Goal: Transaction & Acquisition: Purchase product/service

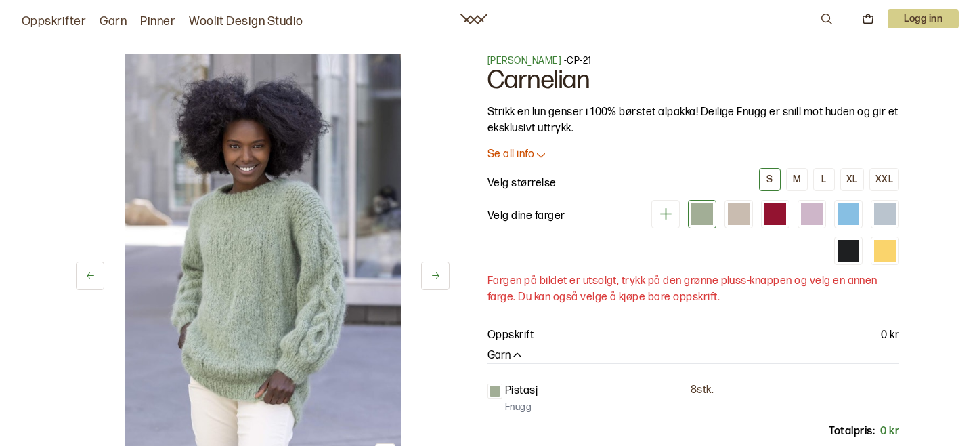
click at [423, 288] on button at bounding box center [435, 275] width 28 height 28
click at [425, 283] on button at bounding box center [435, 275] width 28 height 28
click at [431, 276] on icon at bounding box center [436, 275] width 10 height 10
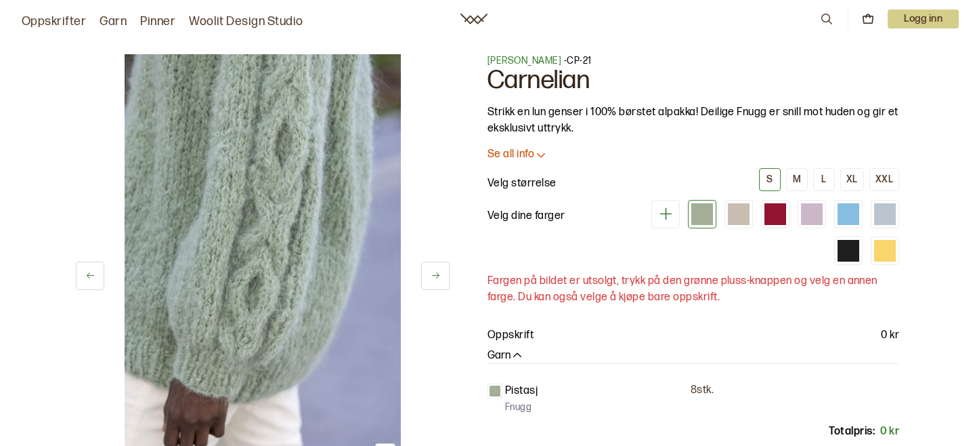
click at [95, 282] on button at bounding box center [90, 275] width 28 height 28
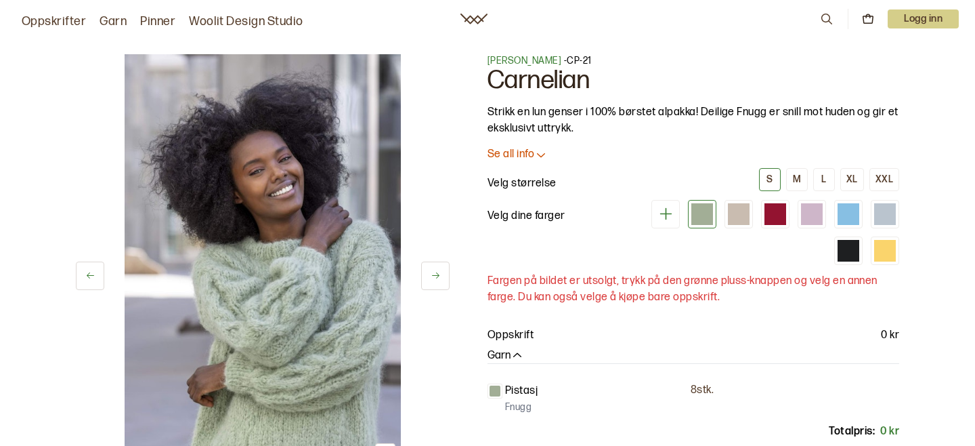
click at [106, 272] on div "2 av 12" at bounding box center [263, 261] width 374 height 414
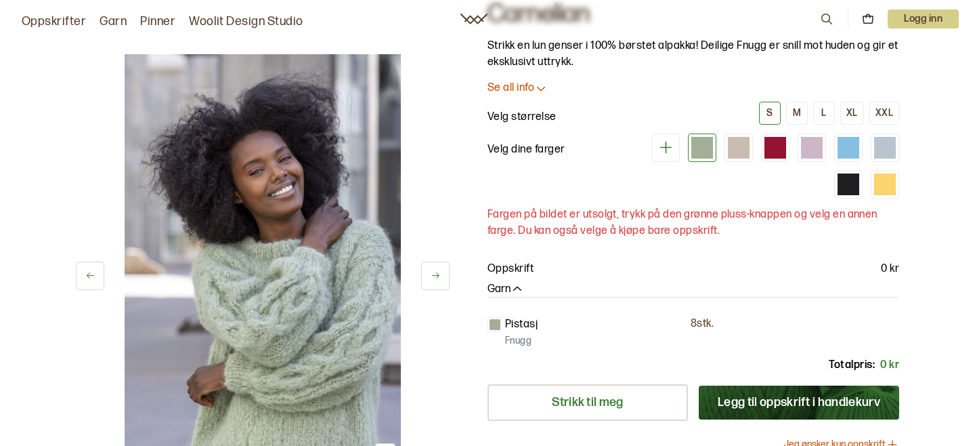
scroll to position [60, 0]
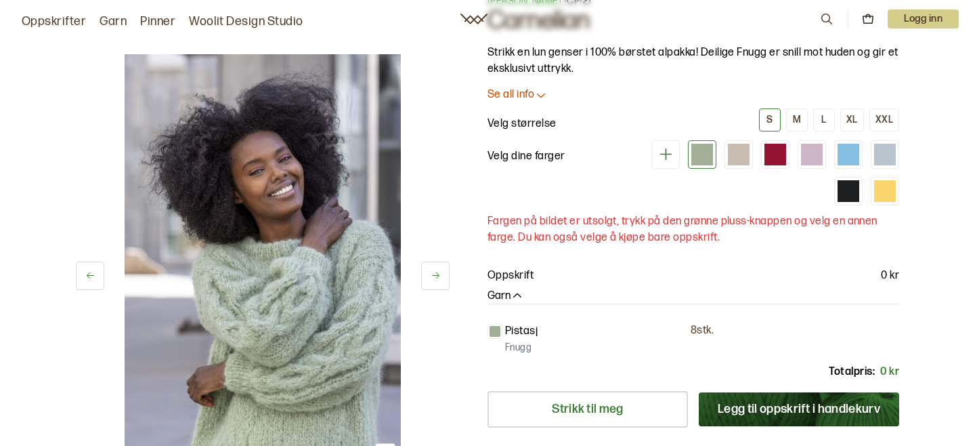
click at [98, 275] on button at bounding box center [90, 275] width 28 height 28
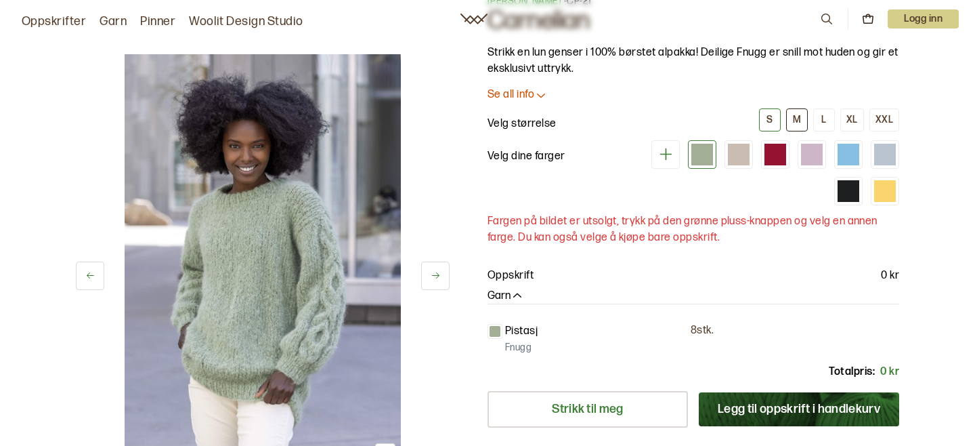
click at [795, 117] on div "M" at bounding box center [797, 120] width 8 height 12
click at [495, 324] on div at bounding box center [495, 331] width 15 height 15
click at [723, 164] on div at bounding box center [769, 172] width 260 height 65
click at [745, 155] on div at bounding box center [739, 155] width 22 height 22
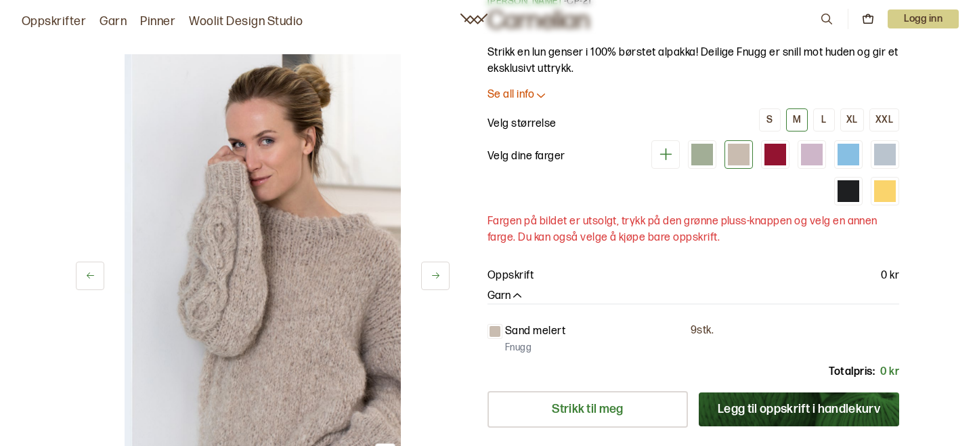
scroll to position [53, 0]
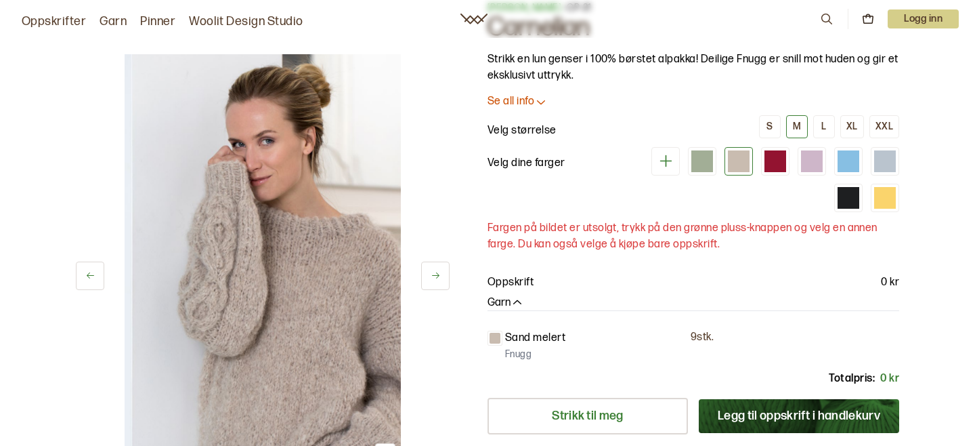
click at [433, 280] on icon at bounding box center [436, 275] width 10 height 10
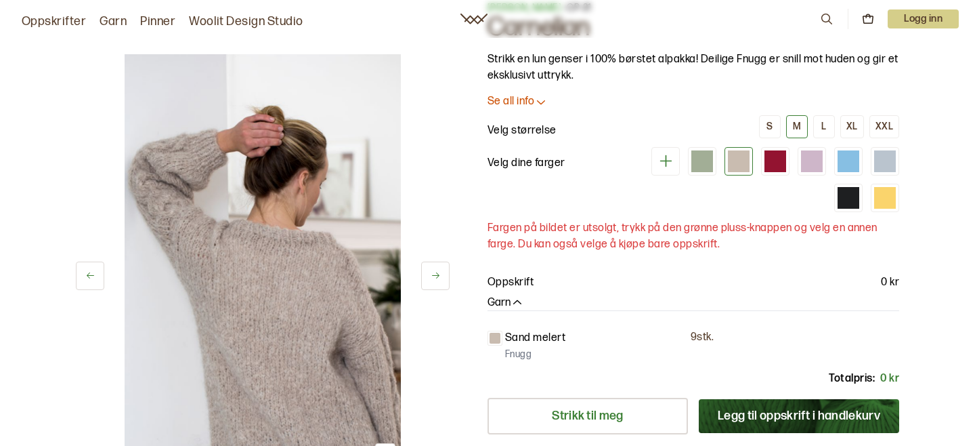
click at [433, 280] on icon at bounding box center [436, 275] width 10 height 10
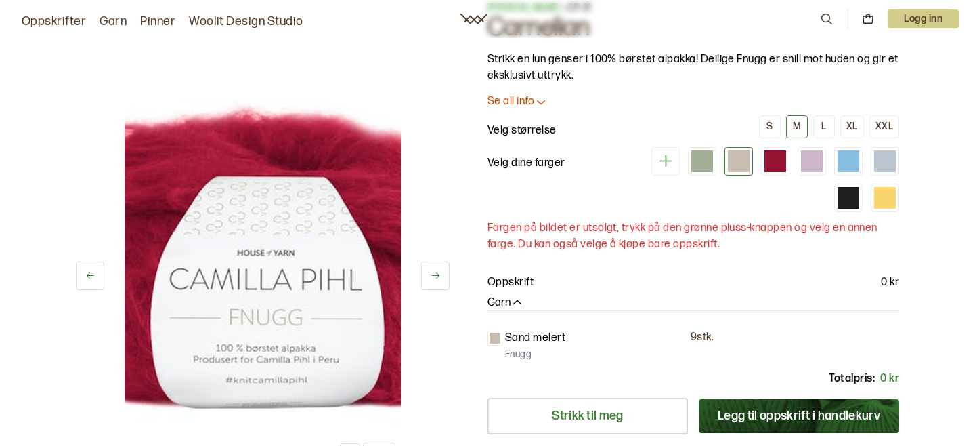
click at [433, 280] on icon at bounding box center [436, 275] width 10 height 10
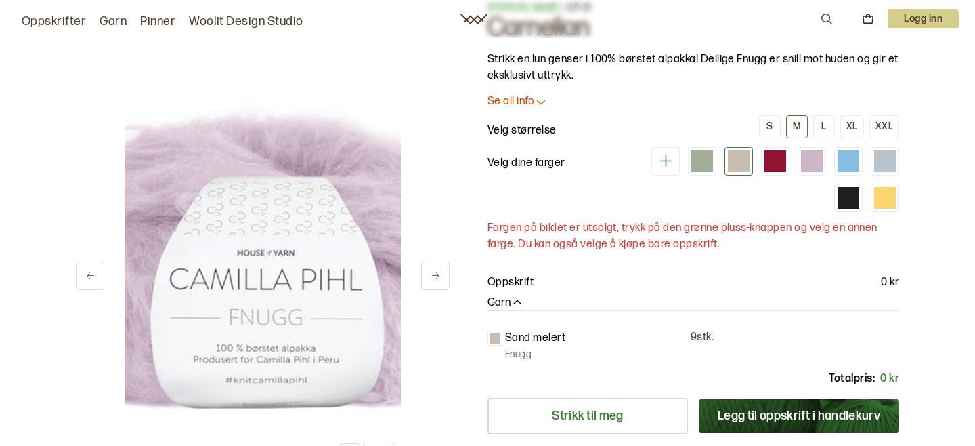
click at [433, 280] on icon at bounding box center [436, 275] width 10 height 10
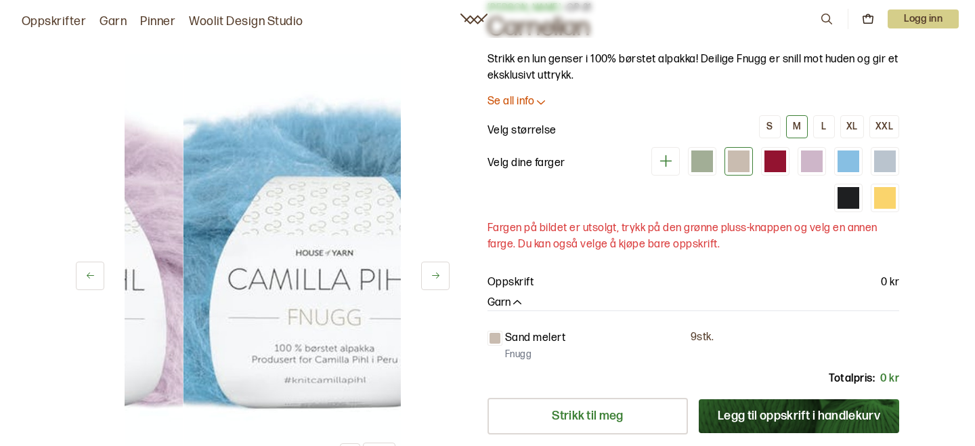
click at [433, 280] on icon at bounding box center [436, 275] width 10 height 10
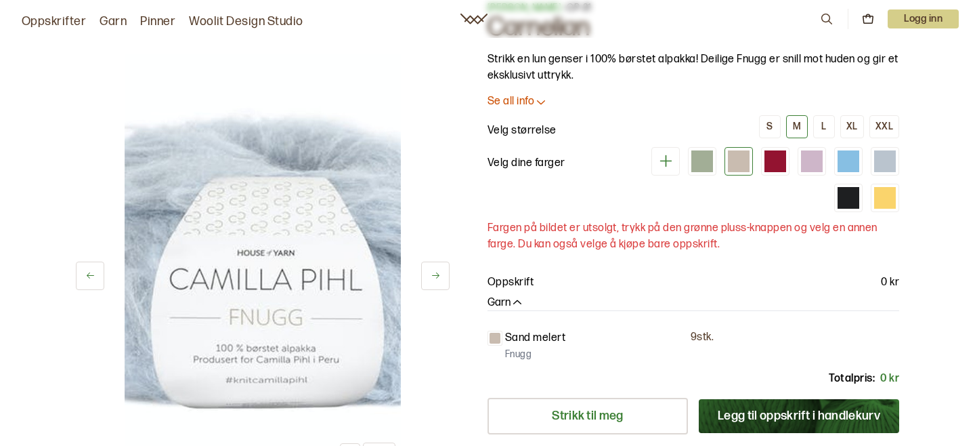
click at [433, 280] on icon at bounding box center [436, 275] width 10 height 10
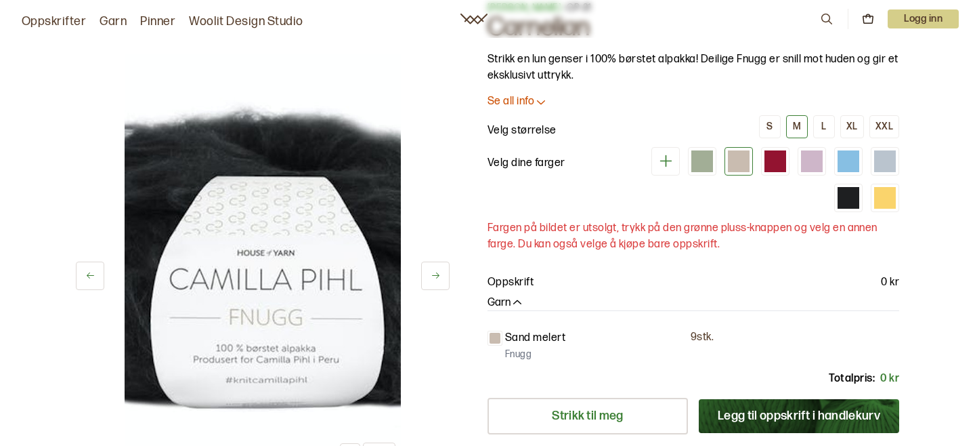
click at [85, 273] on icon at bounding box center [90, 275] width 10 height 10
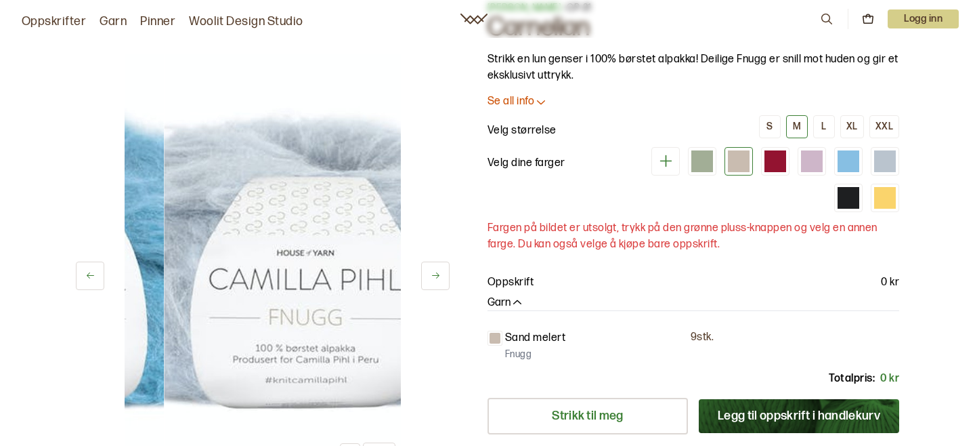
click at [85, 273] on icon at bounding box center [90, 275] width 10 height 10
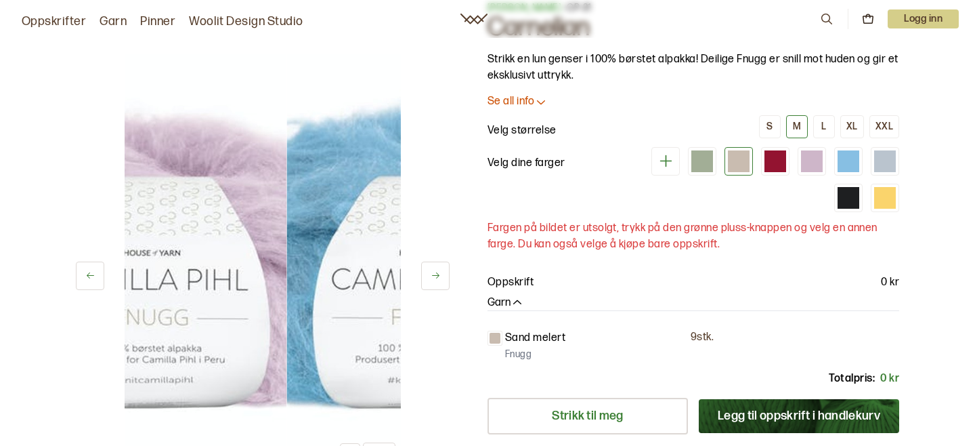
click at [85, 273] on icon at bounding box center [90, 275] width 10 height 10
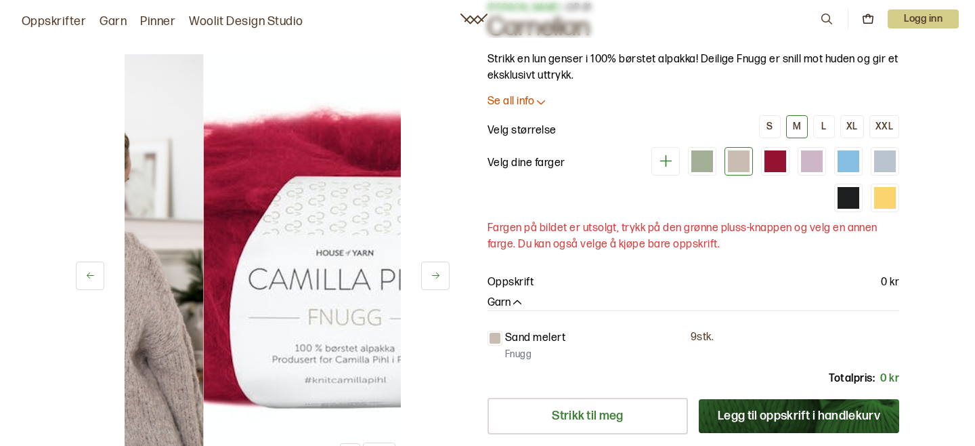
click at [85, 273] on icon at bounding box center [90, 275] width 10 height 10
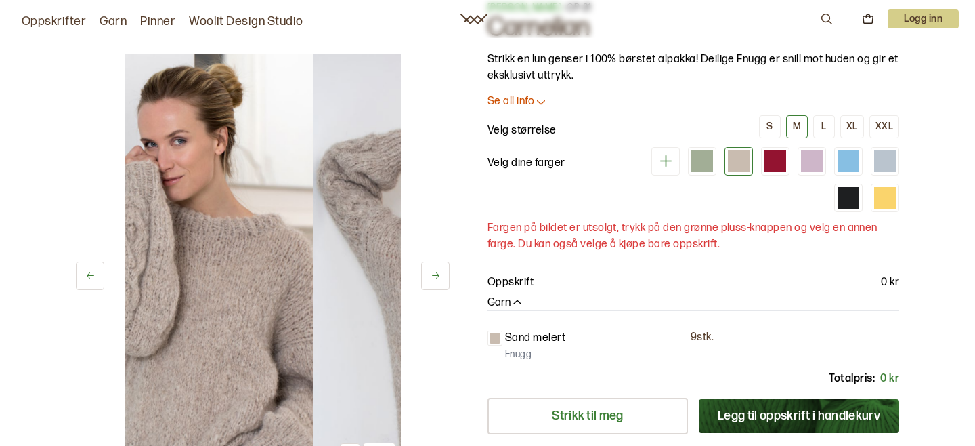
click at [85, 273] on icon at bounding box center [90, 275] width 10 height 10
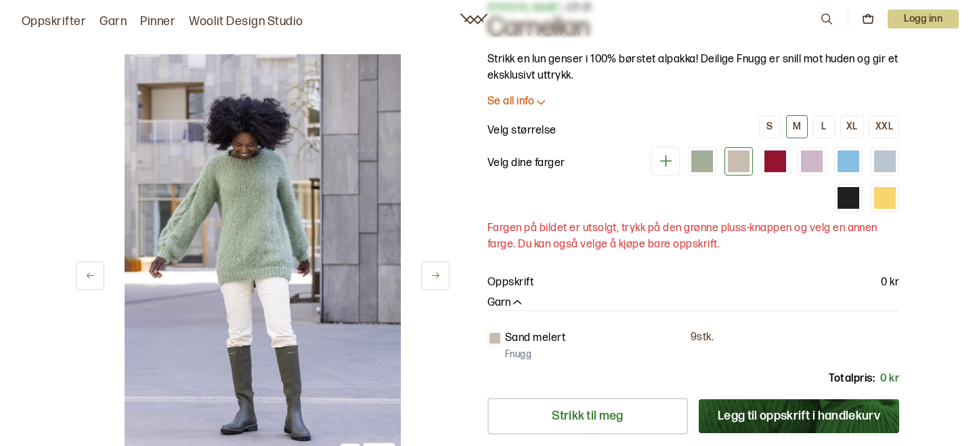
click at [81, 273] on button at bounding box center [90, 275] width 28 height 28
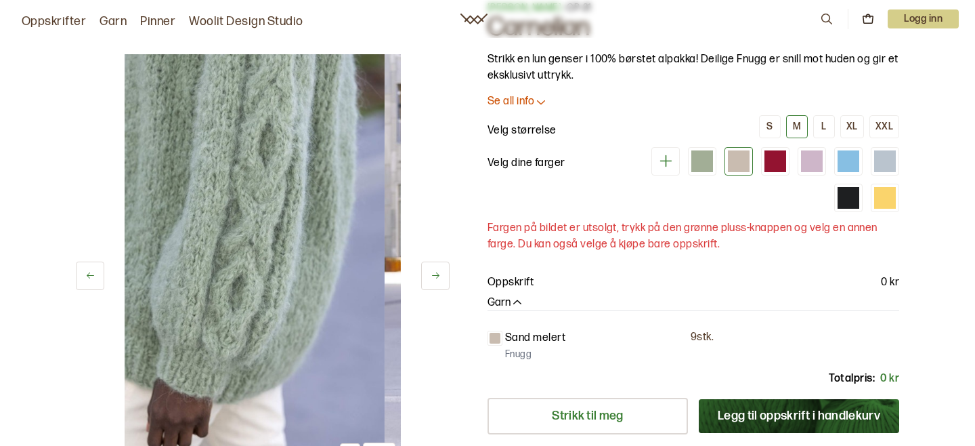
click at [81, 273] on button at bounding box center [90, 275] width 28 height 28
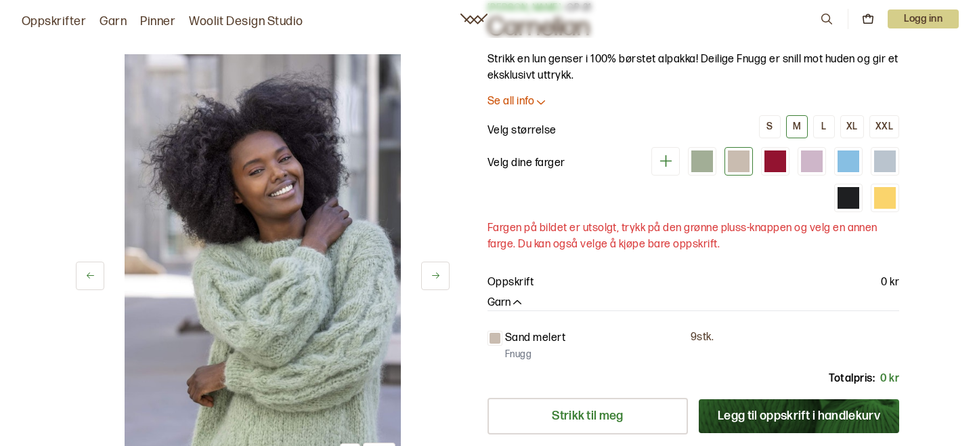
click at [667, 167] on icon at bounding box center [666, 160] width 17 height 17
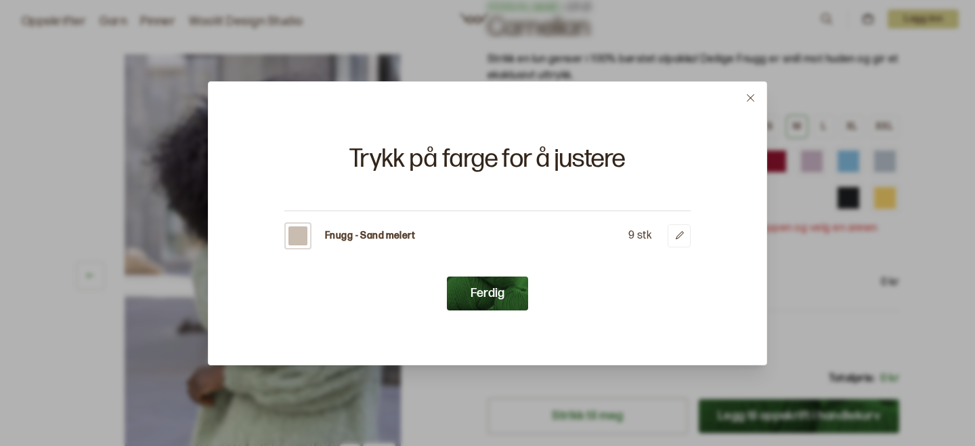
click at [748, 88] on button at bounding box center [751, 98] width 32 height 32
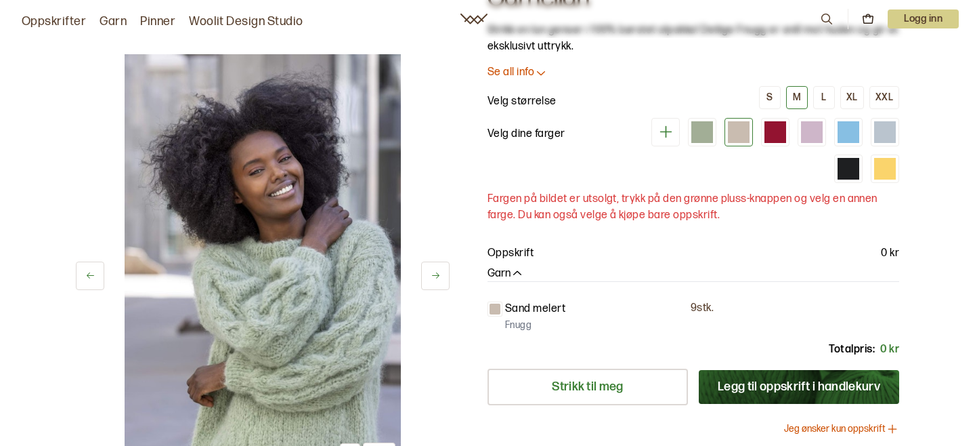
scroll to position [99, 0]
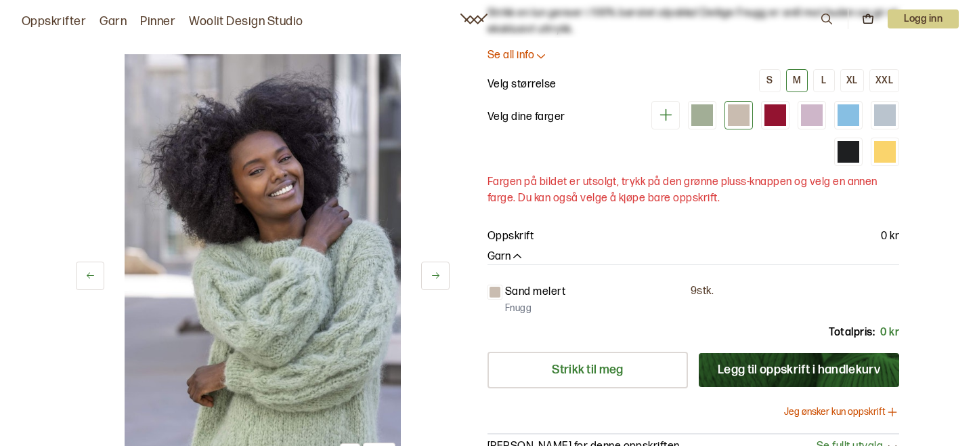
click at [747, 362] on button "Legg til oppskrift i handlekurv" at bounding box center [799, 370] width 200 height 34
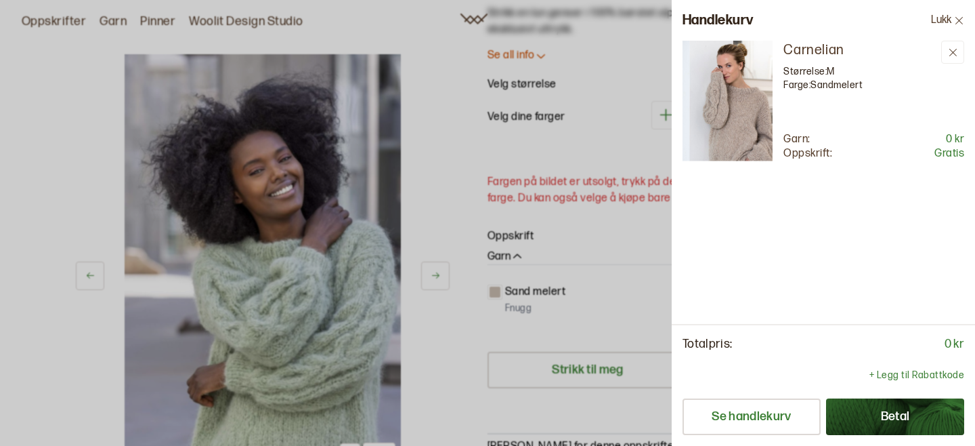
click at [616, 261] on div at bounding box center [487, 223] width 975 height 446
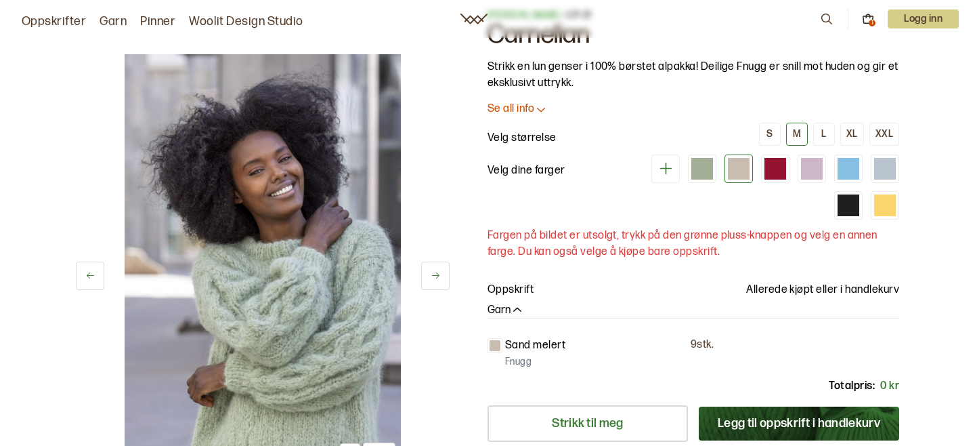
scroll to position [40, 0]
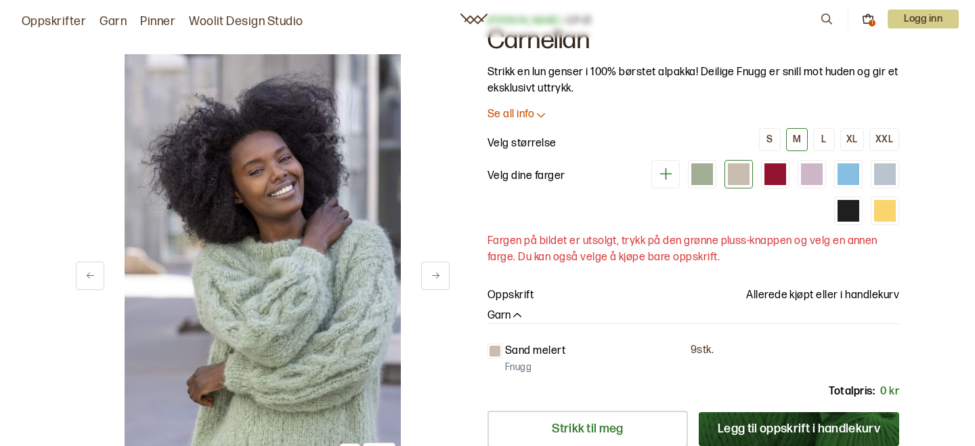
click at [453, 290] on div "2 av 12 Velg 2 av 12 Velg [PERSON_NAME] - CP-21 Carnelian Strikk en lun genser …" at bounding box center [487, 328] width 867 height 683
click at [434, 262] on button at bounding box center [435, 275] width 28 height 28
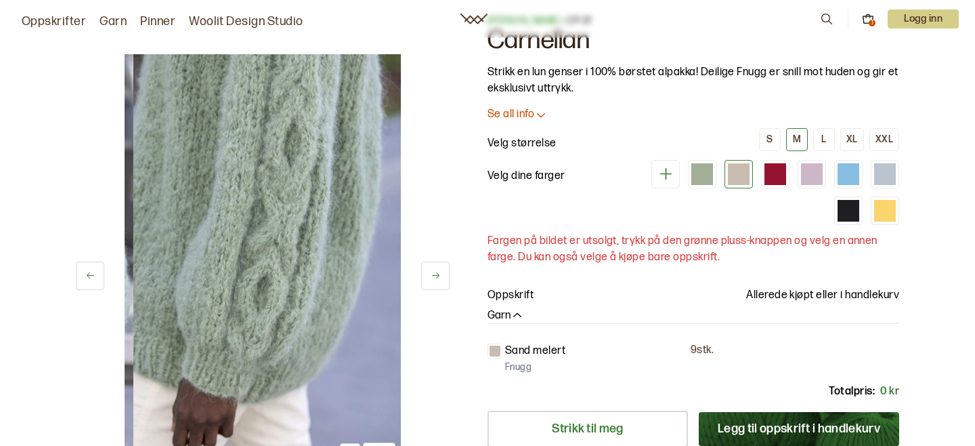
click at [434, 262] on button at bounding box center [435, 275] width 28 height 28
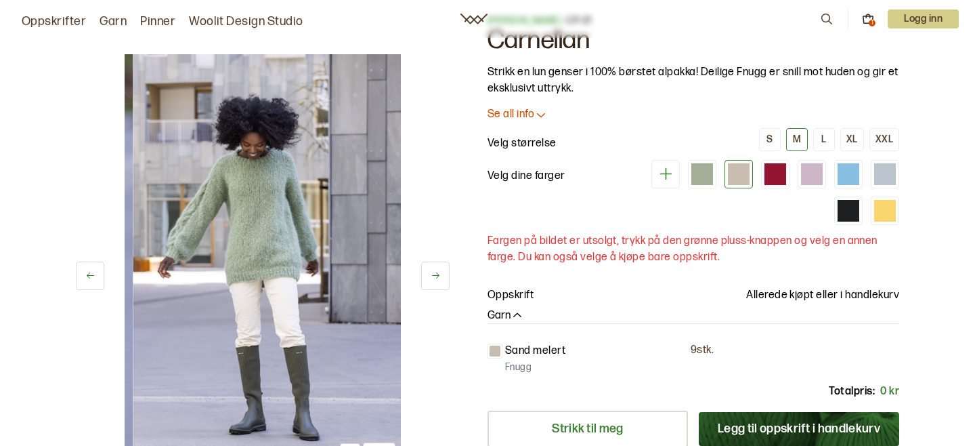
click at [434, 262] on button at bounding box center [435, 275] width 28 height 28
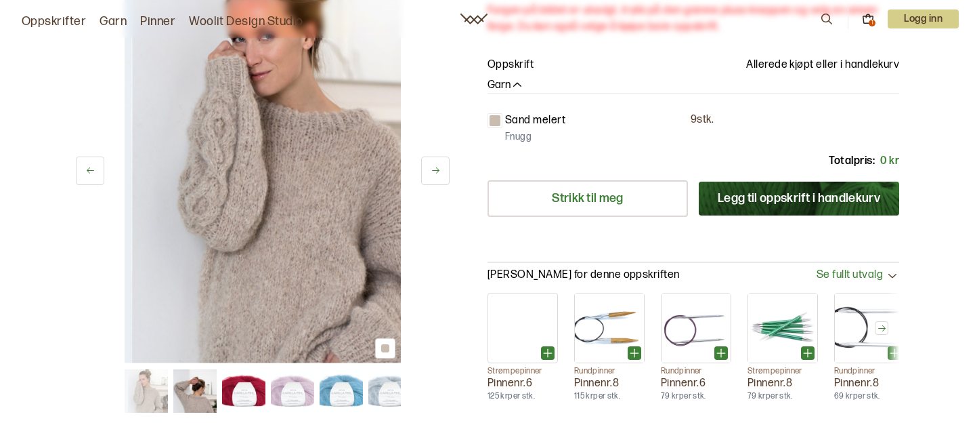
scroll to position [0, 0]
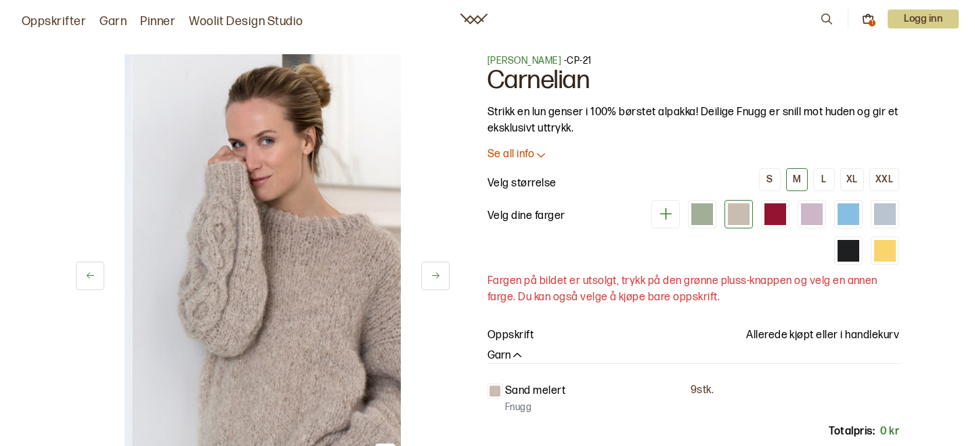
click at [784, 230] on div at bounding box center [769, 232] width 260 height 65
click at [779, 215] on div at bounding box center [776, 214] width 22 height 22
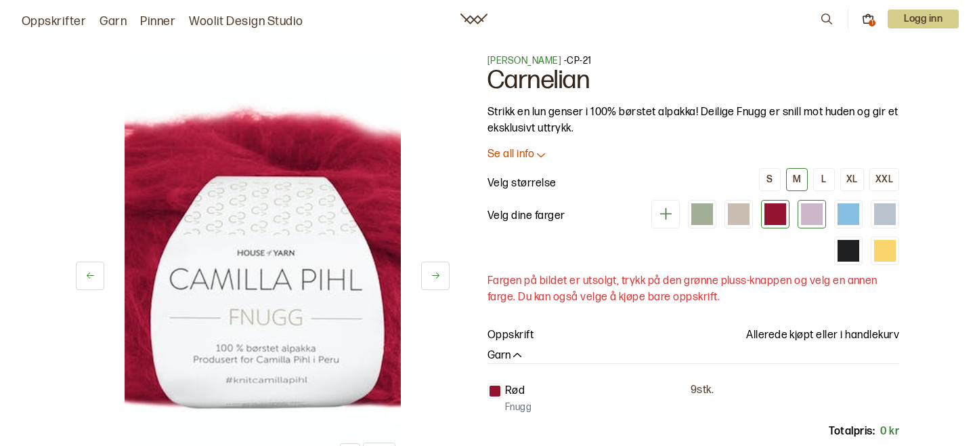
click at [809, 215] on div at bounding box center [812, 214] width 22 height 22
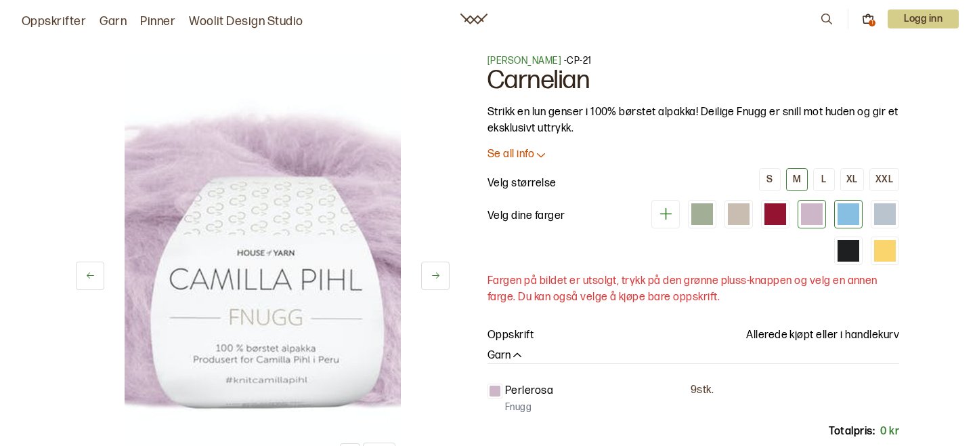
click at [836, 219] on div at bounding box center [848, 214] width 28 height 28
click at [903, 223] on div "8 av 12 8 av 12 [PERSON_NAME] - CP-21 [PERSON_NAME] en lun genser i 100% børste…" at bounding box center [487, 368] width 867 height 683
click at [886, 216] on div at bounding box center [885, 214] width 22 height 22
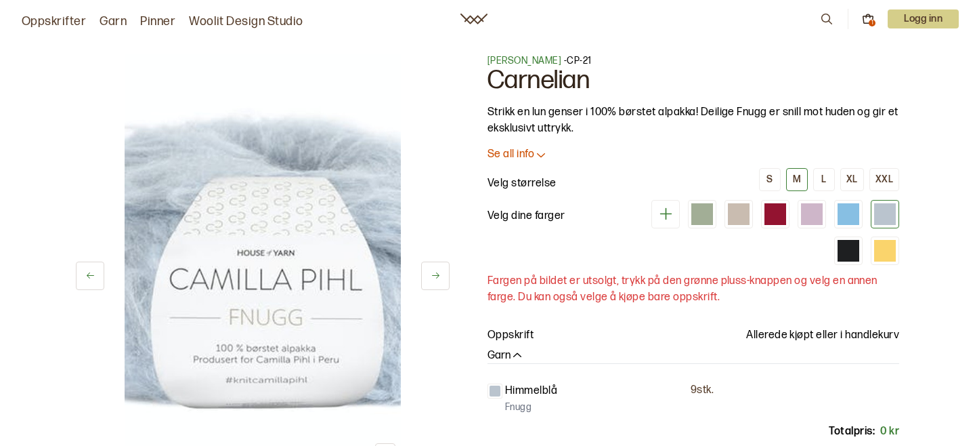
click at [672, 216] on icon at bounding box center [666, 213] width 17 height 17
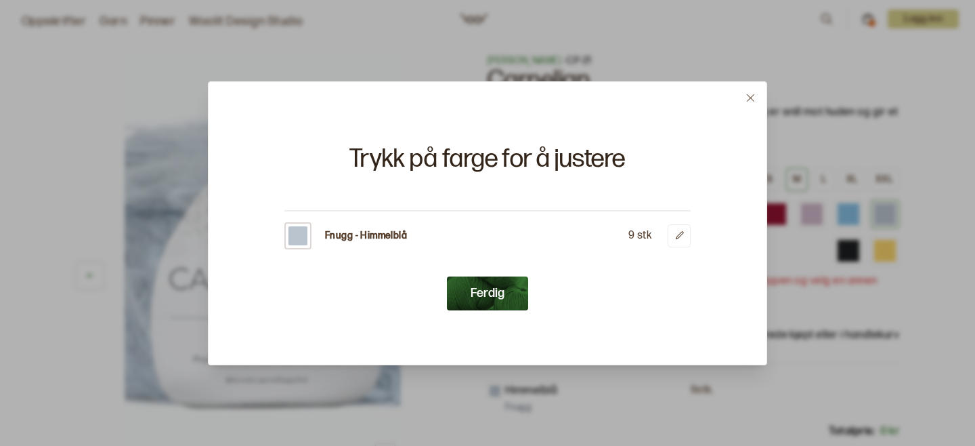
click at [337, 232] on p "Fnugg - Himmelblå" at bounding box center [366, 236] width 82 height 14
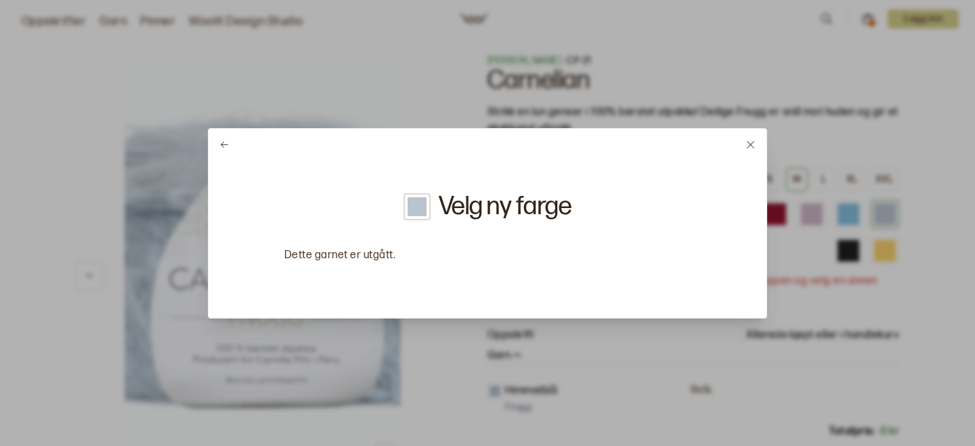
click at [226, 142] on icon at bounding box center [224, 145] width 10 height 10
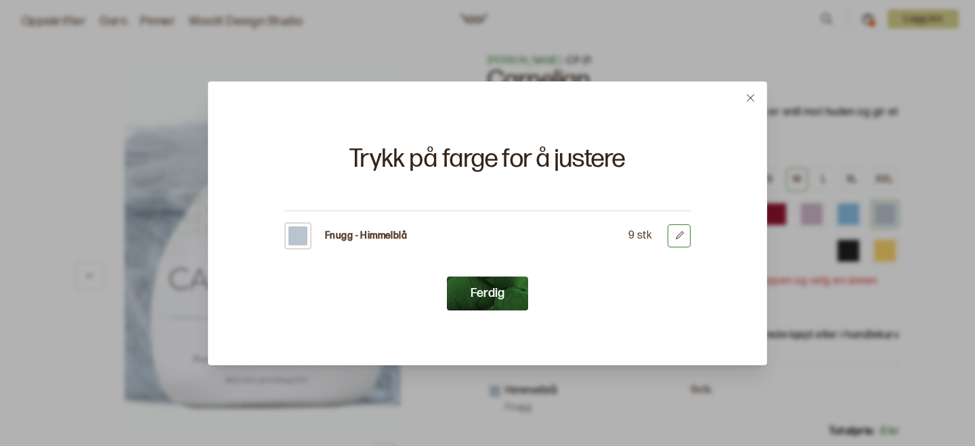
click at [674, 244] on button at bounding box center [679, 235] width 23 height 23
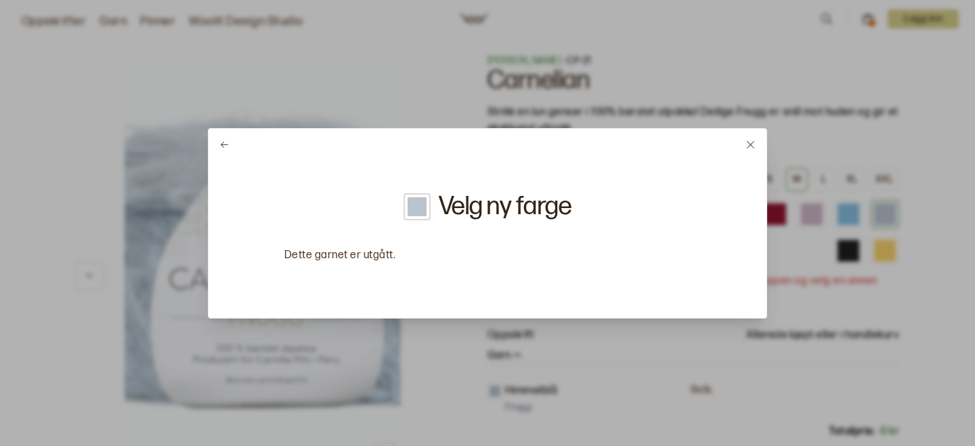
click at [187, 133] on div at bounding box center [487, 223] width 975 height 446
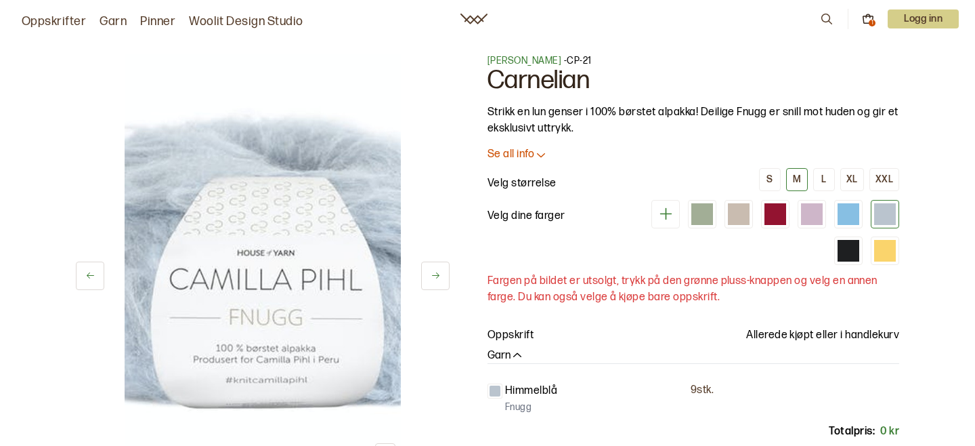
click at [207, 140] on img at bounding box center [263, 261] width 276 height 414
click at [733, 213] on div at bounding box center [739, 214] width 22 height 22
